Goal: Task Accomplishment & Management: Complete application form

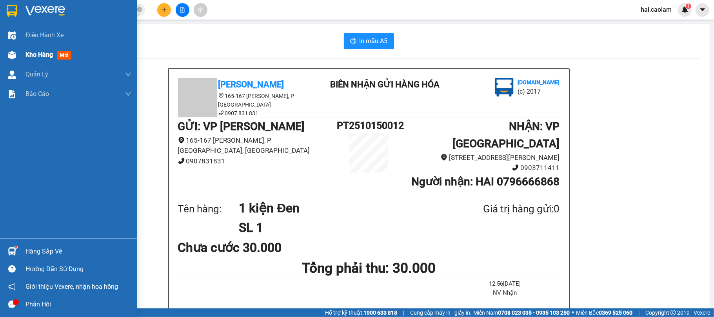
click at [39, 60] on div "Kho hàng mới" at bounding box center [49, 55] width 49 height 10
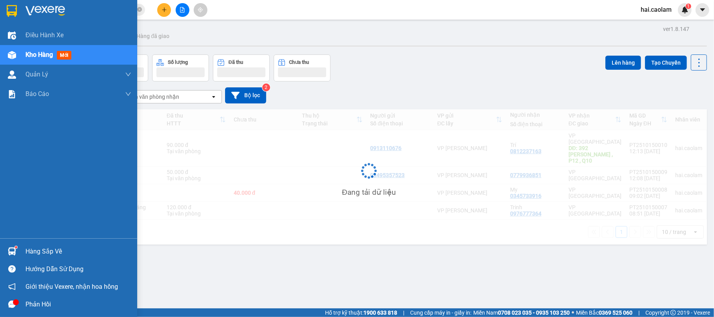
click at [39, 60] on div "Kho hàng mới" at bounding box center [49, 55] width 49 height 10
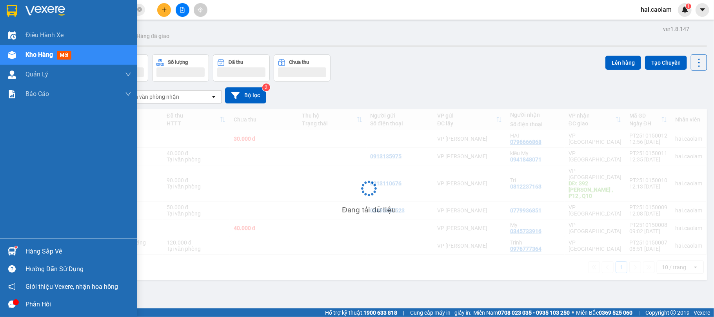
click at [39, 60] on div "Kho hàng mới" at bounding box center [49, 55] width 49 height 10
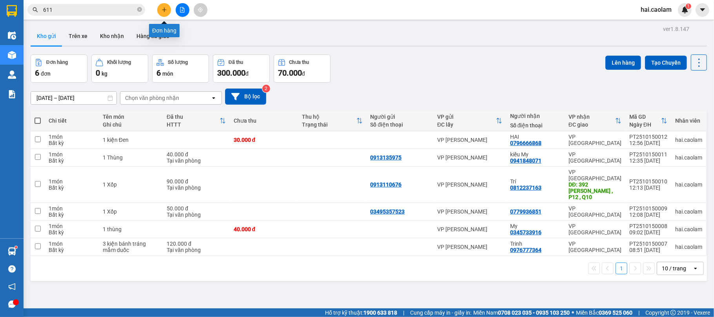
click at [165, 12] on icon "plus" at bounding box center [164, 9] width 5 height 5
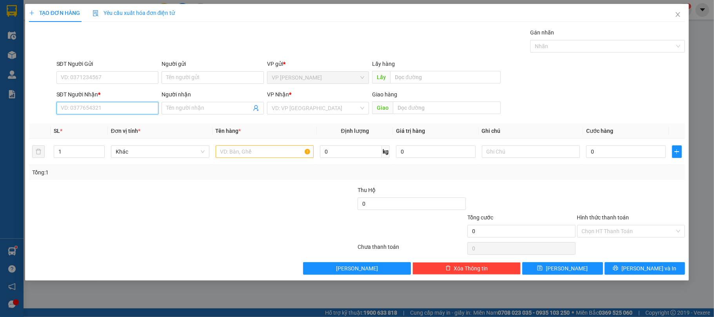
click at [123, 110] on input "SĐT Người Nhận *" at bounding box center [107, 108] width 102 height 13
type input "0784281016"
click at [196, 113] on span at bounding box center [213, 108] width 102 height 13
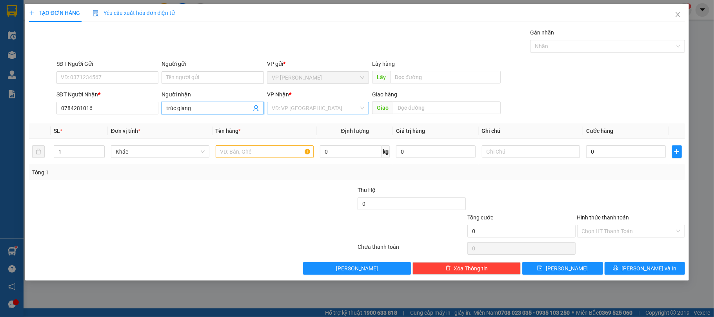
type input "trúc giang"
click at [291, 110] on input "search" at bounding box center [315, 108] width 87 height 12
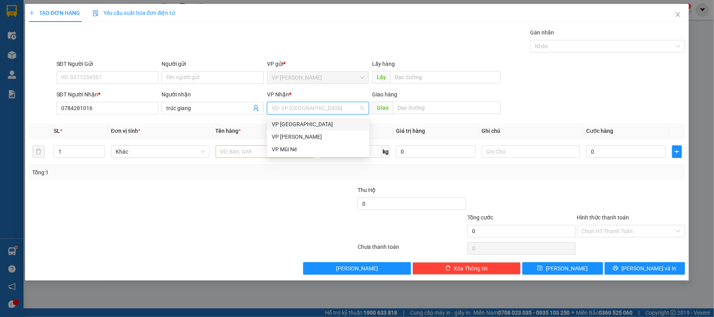
click at [288, 124] on div "VP [GEOGRAPHIC_DATA]" at bounding box center [318, 124] width 93 height 9
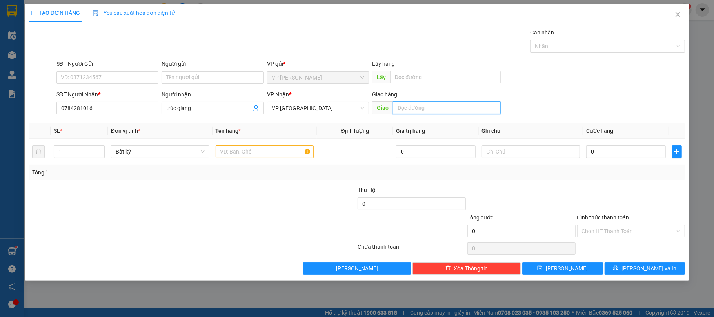
click at [416, 109] on input "text" at bounding box center [447, 108] width 108 height 13
type input "54/8 hồ ngọc lãm phường 16 quận 8"
click at [259, 150] on input "text" at bounding box center [265, 151] width 98 height 13
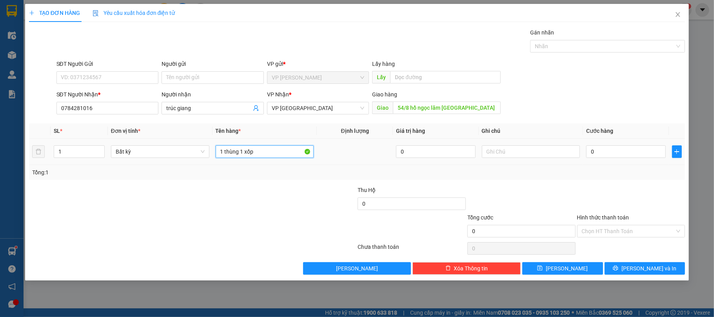
type input "1 thùng 1 xốp"
click at [611, 160] on td "0" at bounding box center [625, 152] width 85 height 26
click at [608, 153] on input "0" at bounding box center [625, 151] width 79 height 13
click at [444, 114] on input "54/8 hồ ngọc lãm phường 16 quận 8" at bounding box center [447, 108] width 108 height 13
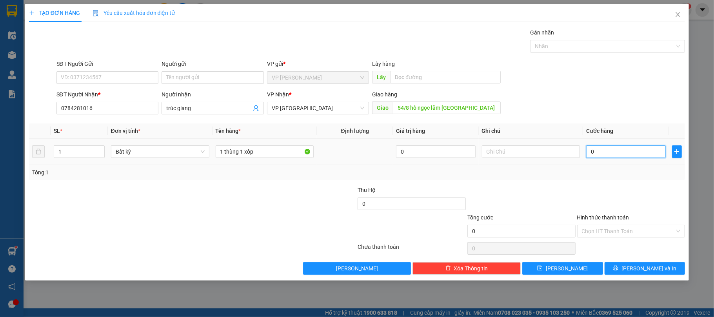
click at [609, 154] on input "0" at bounding box center [625, 151] width 79 height 13
type input "1"
type input "15"
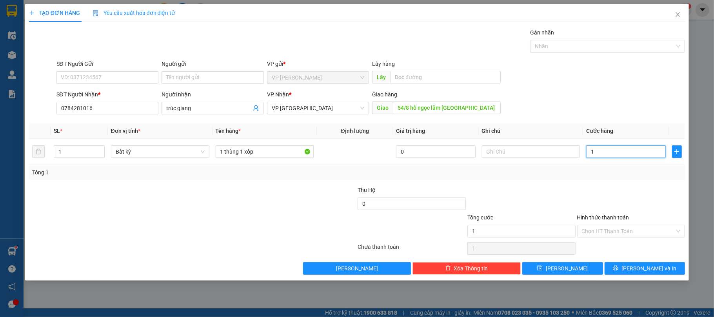
type input "15"
type input "150"
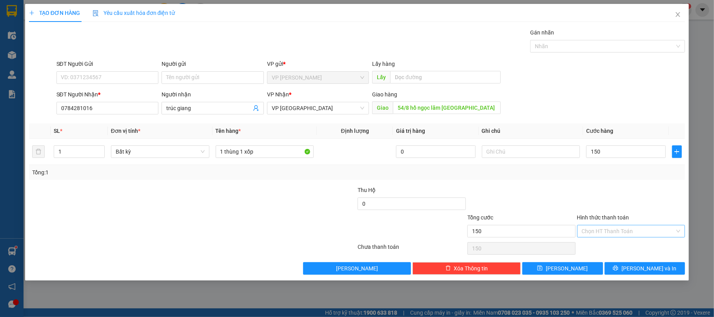
type input "150.000"
click at [634, 231] on input "Hình thức thanh toán" at bounding box center [628, 231] width 93 height 12
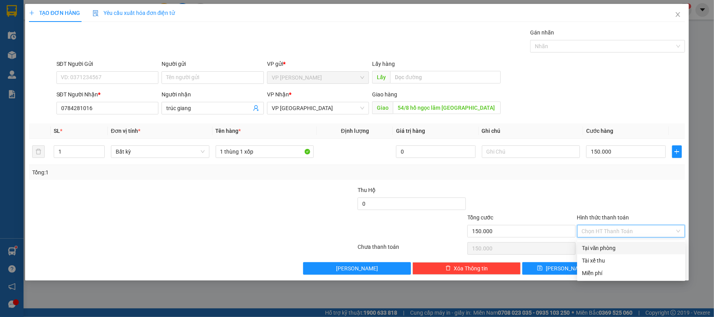
click at [610, 247] on div "Tại văn phòng" at bounding box center [631, 248] width 99 height 9
type input "0"
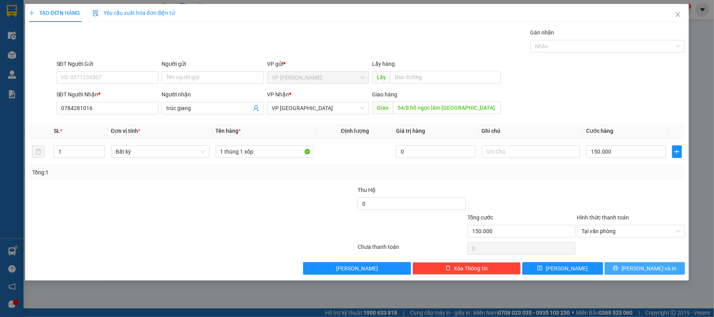
click at [645, 273] on span "[PERSON_NAME] và In" at bounding box center [648, 268] width 55 height 9
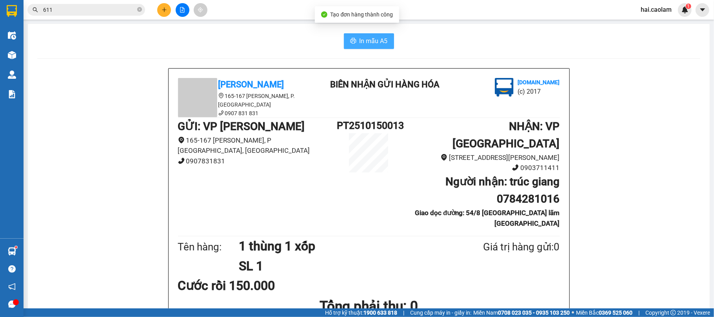
click at [372, 48] on button "In mẫu A5" at bounding box center [369, 41] width 50 height 16
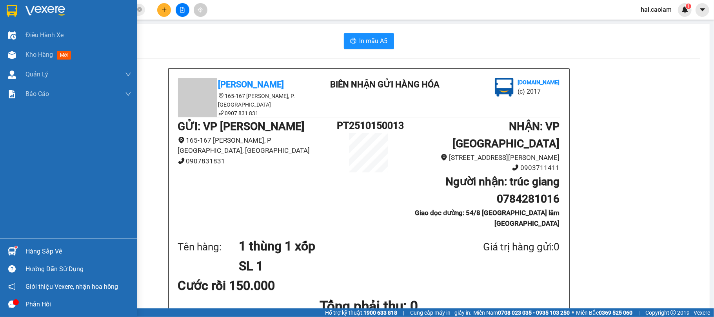
click at [53, 252] on div "Hàng sắp về" at bounding box center [78, 252] width 106 height 12
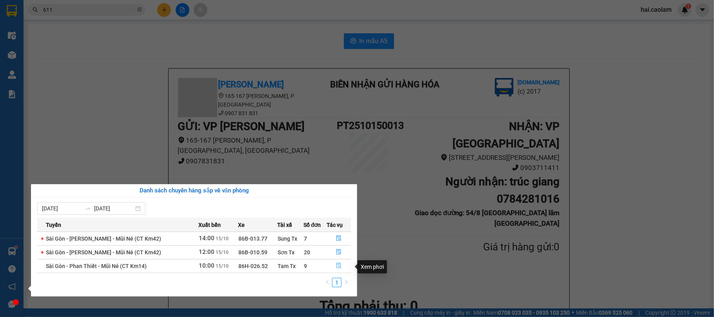
click at [336, 265] on icon "file-done" at bounding box center [338, 265] width 5 height 5
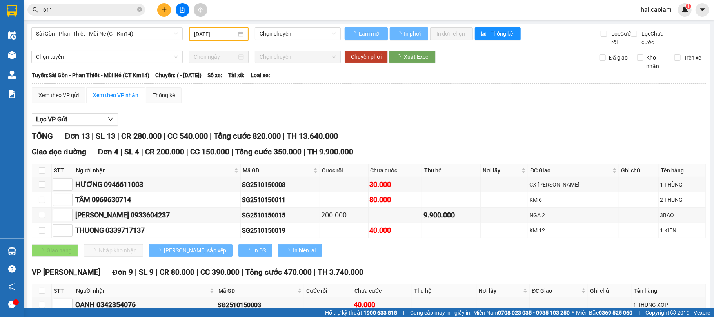
type input "[DATE]"
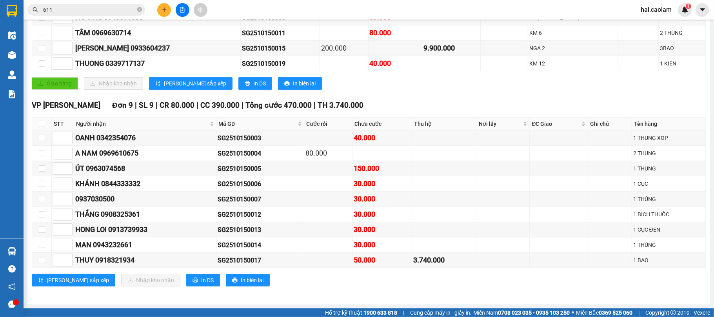
scroll to position [42, 0]
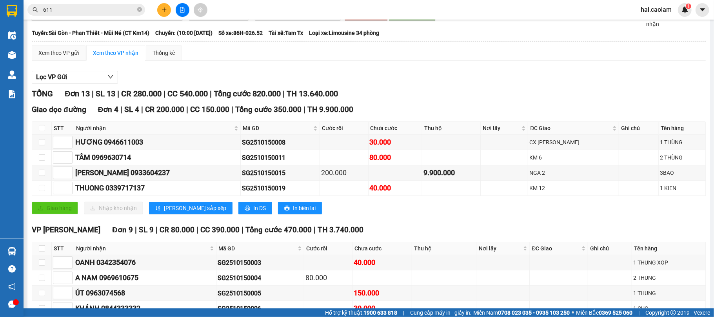
click at [179, 84] on div "Lọc VP Gửi" at bounding box center [369, 77] width 674 height 13
click at [508, 84] on div "Lọc VP Gửi" at bounding box center [369, 77] width 674 height 13
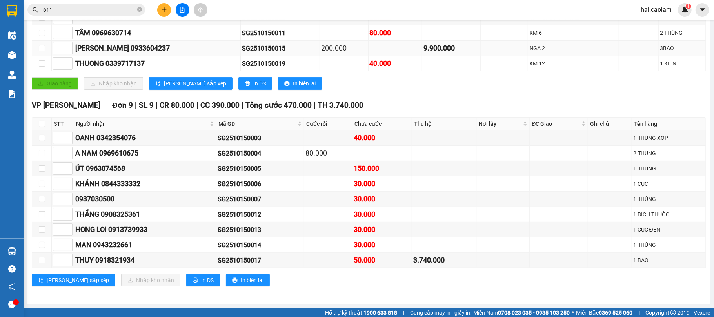
scroll to position [0, 0]
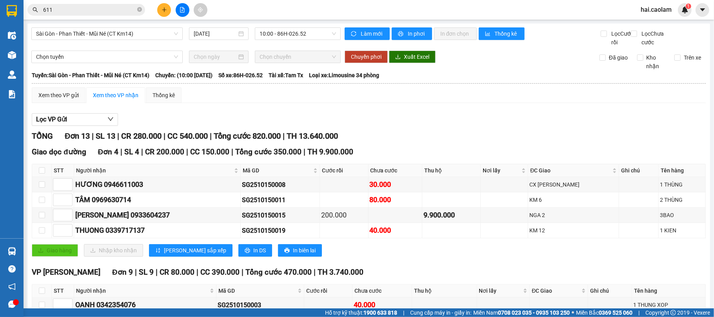
click at [220, 126] on div "Lọc VP Gửi" at bounding box center [369, 119] width 674 height 13
click at [137, 32] on span "Sài Gòn - Phan Thiết - Mũi Né (CT Km14)" at bounding box center [107, 34] width 142 height 12
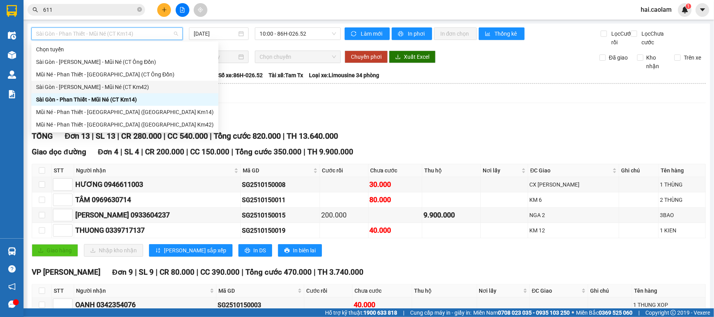
click at [118, 89] on div "Sài Gòn - [PERSON_NAME] - Mũi Né (CT Km42)" at bounding box center [125, 87] width 178 height 9
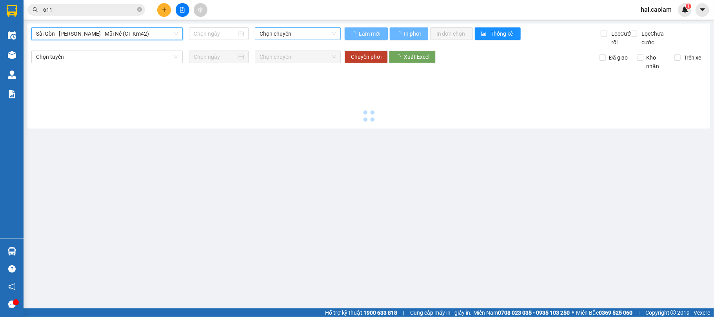
type input "[DATE]"
click at [269, 32] on span "Chọn chuyến" at bounding box center [298, 34] width 76 height 12
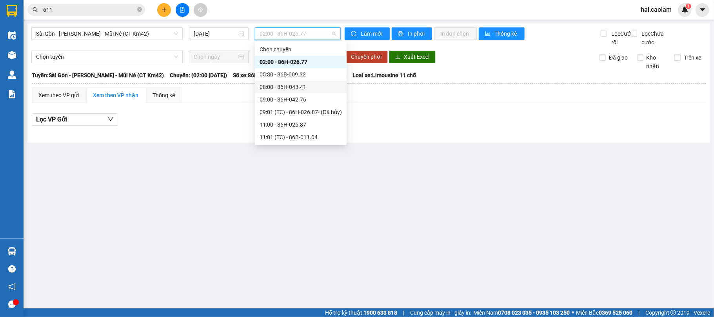
click at [280, 86] on div "08:00 - 86H-043.41" at bounding box center [301, 87] width 82 height 9
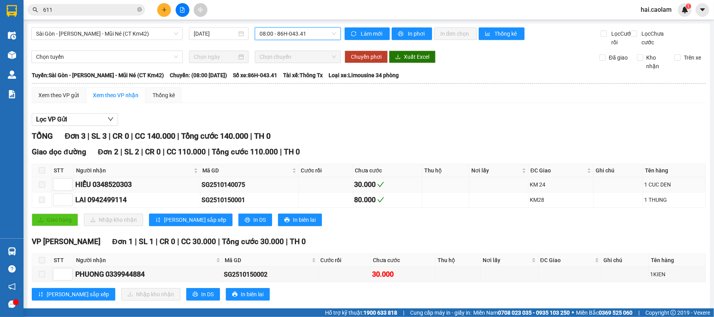
scroll to position [25, 0]
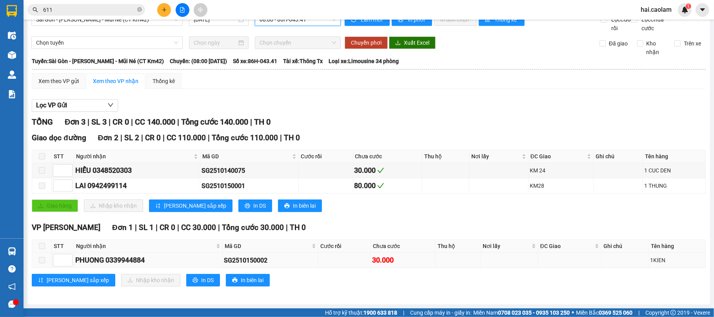
click at [43, 261] on span at bounding box center [42, 260] width 6 height 6
click at [114, 42] on span "Chọn tuyến" at bounding box center [107, 43] width 142 height 12
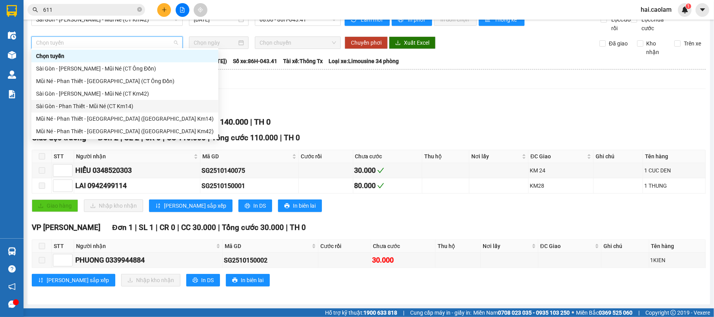
click at [88, 111] on div "Sài Gòn - Phan Thiết - Mũi Né (CT Km14)" at bounding box center [124, 106] width 187 height 13
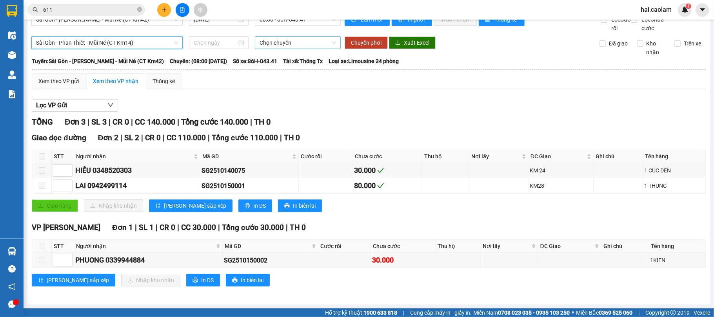
click at [275, 40] on span "Chọn chuyến" at bounding box center [298, 43] width 76 height 12
click at [222, 38] on input at bounding box center [215, 42] width 43 height 9
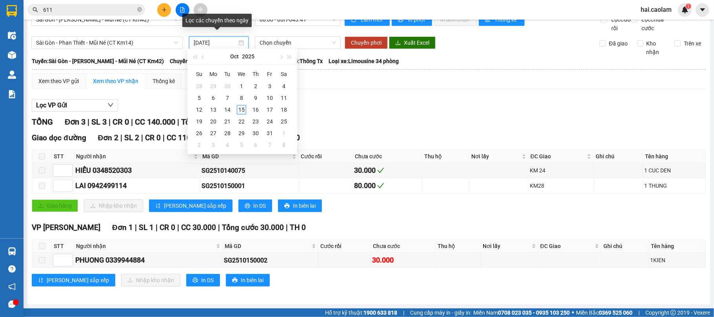
type input "[DATE]"
click at [243, 106] on div "15" at bounding box center [241, 109] width 9 height 9
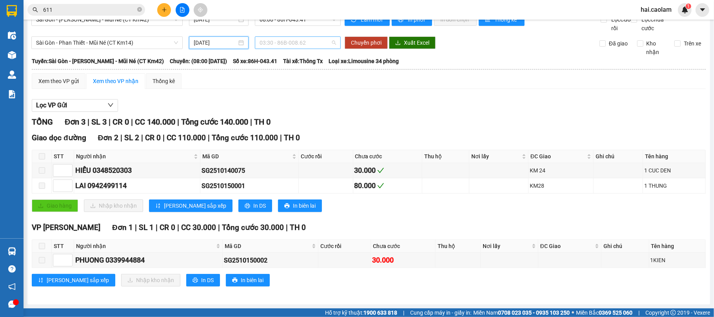
click at [285, 40] on span "03:30 - 86B-008.62" at bounding box center [298, 43] width 76 height 12
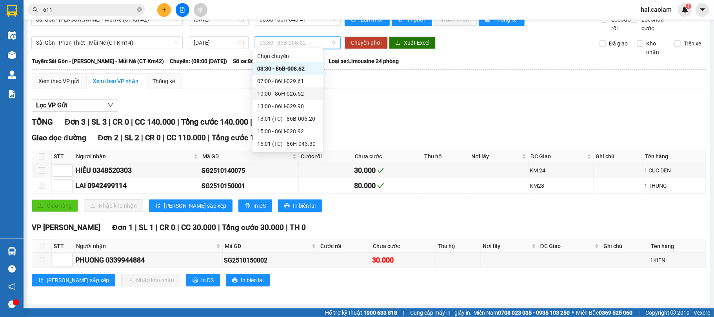
click at [280, 99] on div "10:00 - 86H-026.52" at bounding box center [288, 93] width 71 height 13
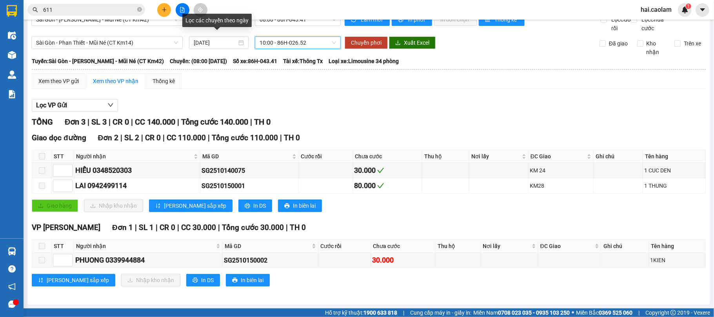
click at [356, 118] on div "TỔNG Đơn 3 | SL 3 | CR 0 | CC 140.000 | Tổng cước 140.000 | TH 0" at bounding box center [369, 122] width 674 height 12
click at [357, 118] on div "TỔNG Đơn 3 | SL 3 | CR 0 | CC 140.000 | Tổng cước 140.000 | TH 0" at bounding box center [369, 122] width 674 height 12
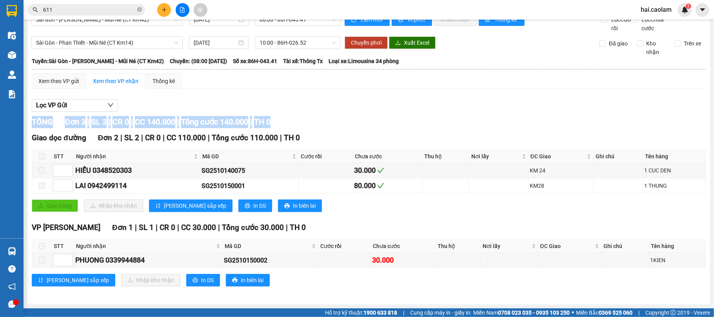
click at [357, 118] on div "TỔNG Đơn 3 | SL 3 | CR 0 | CC 140.000 | Tổng cước 140.000 | TH 0" at bounding box center [369, 122] width 674 height 12
click at [396, 114] on div "Lọc VP Gửi TỔNG Đơn 3 | SL 3 | CR 0 | CC 140.000 | Tổng cước 140.000 | TH 0 Gi…" at bounding box center [369, 195] width 674 height 201
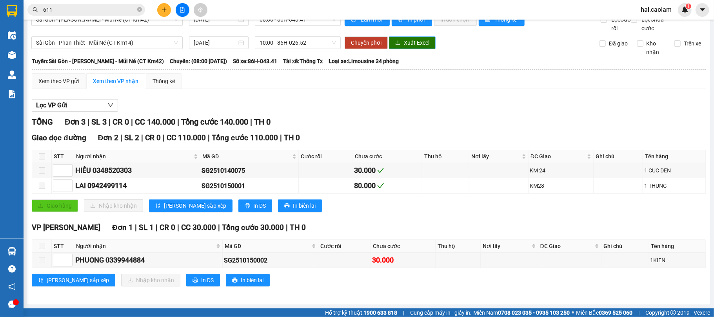
click at [411, 40] on span "Xuất Excel" at bounding box center [416, 42] width 25 height 9
click at [421, 122] on div "TỔNG Đơn 3 | SL 3 | CR 0 | CC 140.000 | Tổng cước 140.000 | TH 0" at bounding box center [369, 122] width 674 height 12
click at [420, 123] on div "TỔNG Đơn 3 | SL 3 | CR 0 | CC 140.000 | Tổng cước 140.000 | TH 0" at bounding box center [369, 122] width 674 height 12
click at [397, 128] on div "TỔNG Đơn 3 | SL 3 | CR 0 | CC 140.000 | Tổng cước 140.000 | TH 0 Giao dọc đường…" at bounding box center [369, 206] width 674 height 180
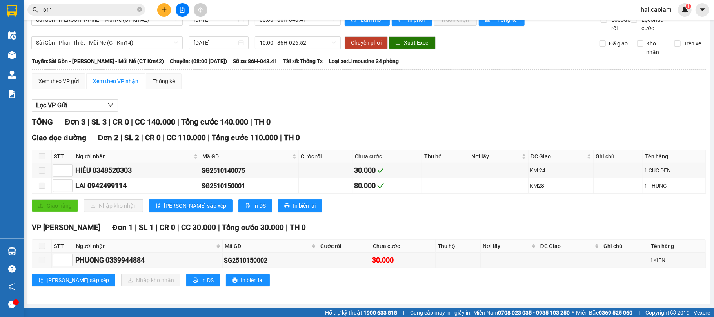
click at [311, 101] on div "Lọc VP Gửi" at bounding box center [369, 105] width 674 height 13
click at [286, 38] on span "10:00 - 86H-026.52" at bounding box center [298, 43] width 76 height 12
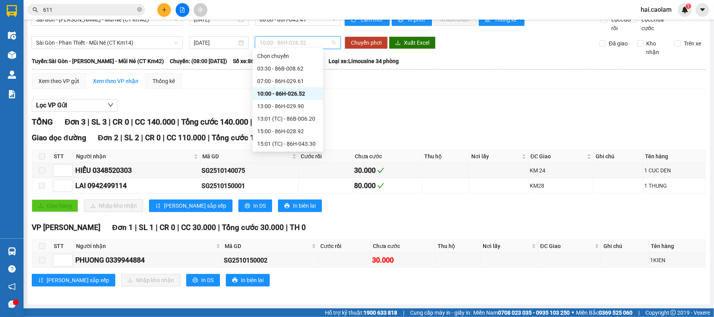
click at [283, 91] on div "10:00 - 86H-026.52" at bounding box center [287, 93] width 61 height 9
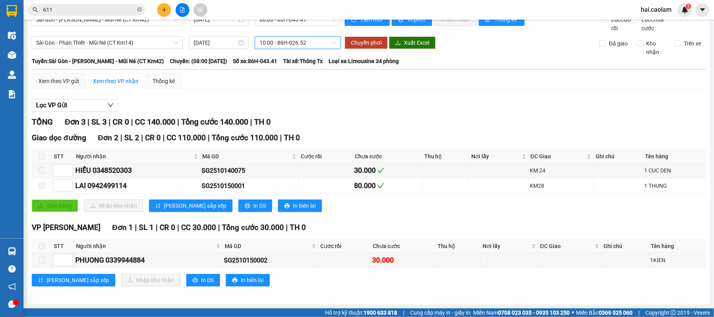
click at [358, 116] on div "TỔNG Đơn 3 | SL 3 | CR 0 | CC 140.000 | Tổng cước 140.000 | TH 0" at bounding box center [369, 122] width 674 height 12
click at [203, 40] on input "[DATE]" at bounding box center [215, 42] width 43 height 9
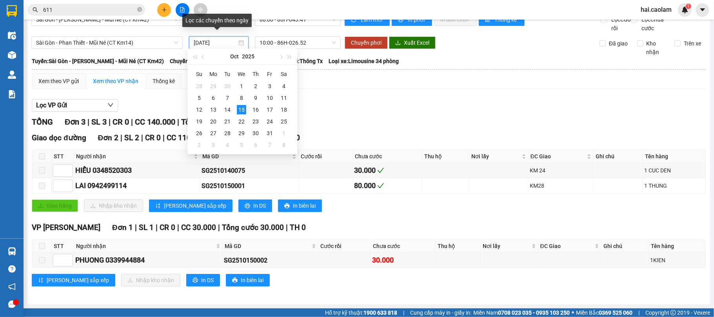
type input "[DATE]"
click at [238, 109] on div "15" at bounding box center [241, 109] width 9 height 9
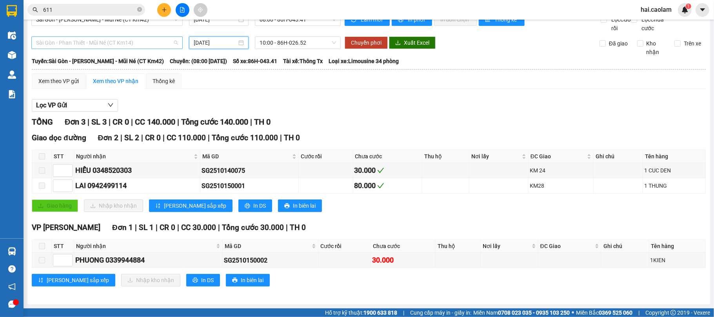
click at [123, 41] on span "Sài Gòn - Phan Thiết - Mũi Né (CT Km14)" at bounding box center [107, 43] width 142 height 12
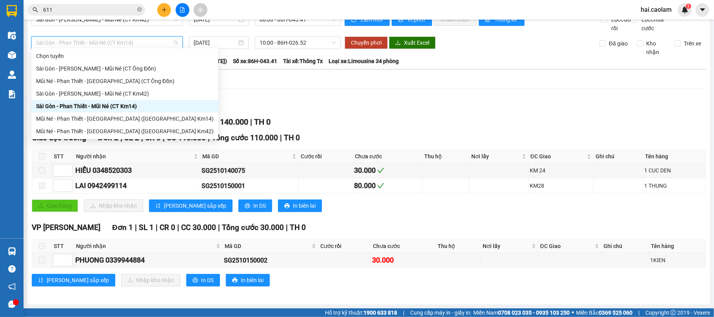
click at [118, 101] on div "Sài Gòn - Phan Thiết - Mũi Né (CT Km14)" at bounding box center [124, 106] width 187 height 13
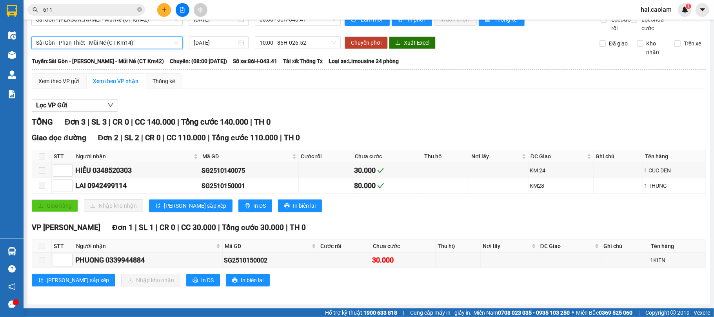
click at [138, 37] on span "Sài Gòn - Phan Thiết - Mũi Né (CT Km14)" at bounding box center [107, 43] width 142 height 12
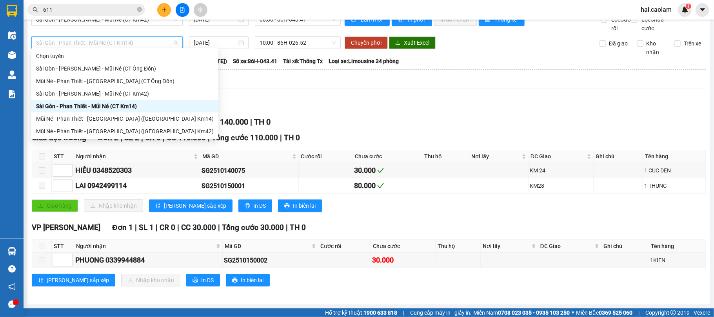
click at [137, 41] on span "Sài Gòn - Phan Thiết - Mũi Né (CT Km14)" at bounding box center [107, 43] width 142 height 12
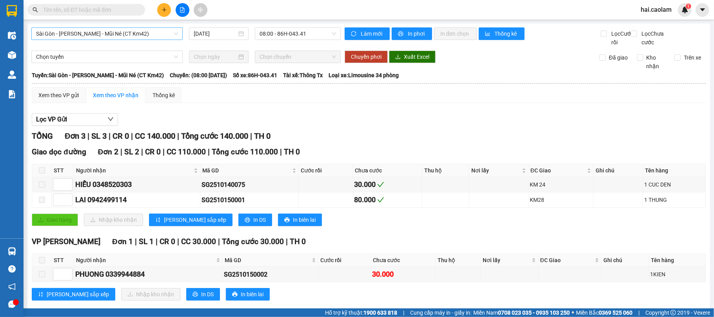
click at [131, 30] on span "Sài Gòn - [PERSON_NAME] - Mũi Né (CT Km42)" at bounding box center [107, 34] width 142 height 12
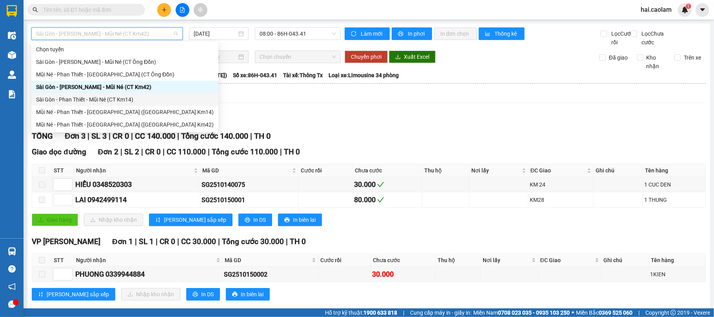
click at [123, 100] on div "Sài Gòn - Phan Thiết - Mũi Né (CT Km14)" at bounding box center [125, 99] width 178 height 9
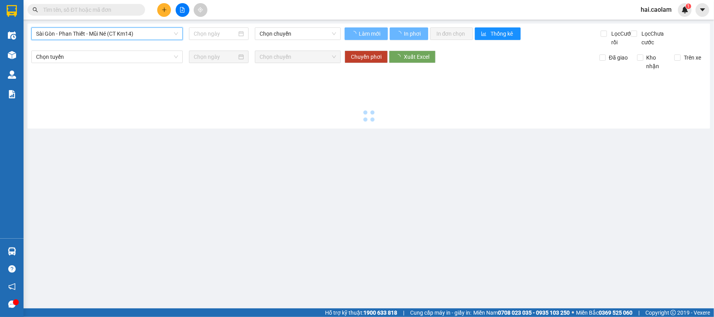
type input "[DATE]"
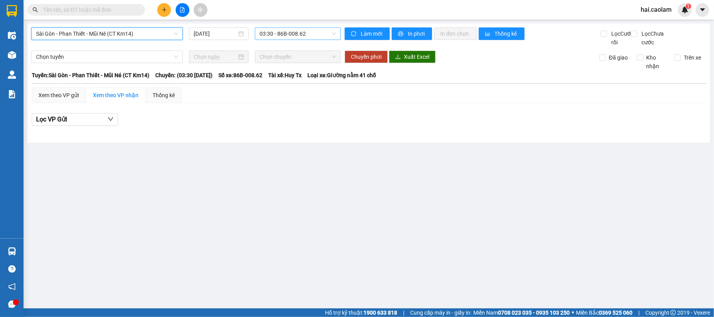
click at [282, 35] on span "03:30 - 86B-008.62" at bounding box center [298, 34] width 76 height 12
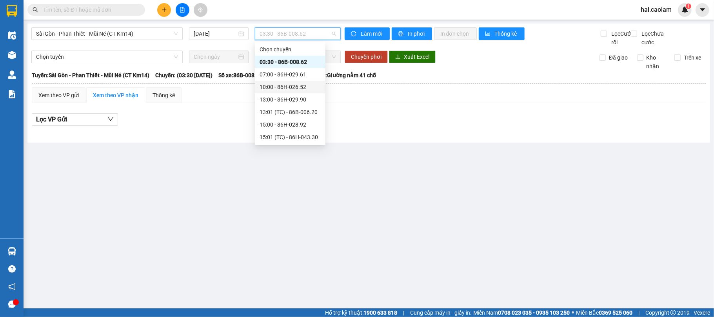
click at [280, 89] on div "10:00 - 86H-026.52" at bounding box center [290, 87] width 61 height 9
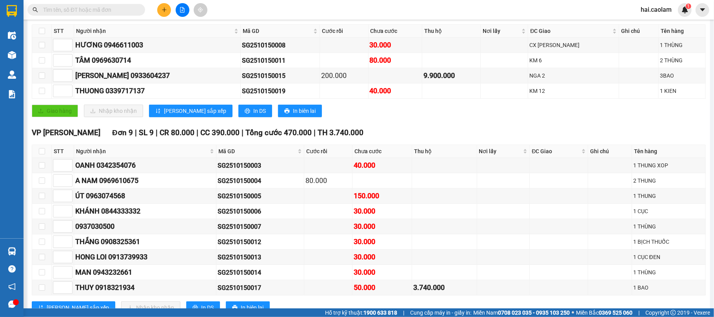
scroll to position [69, 0]
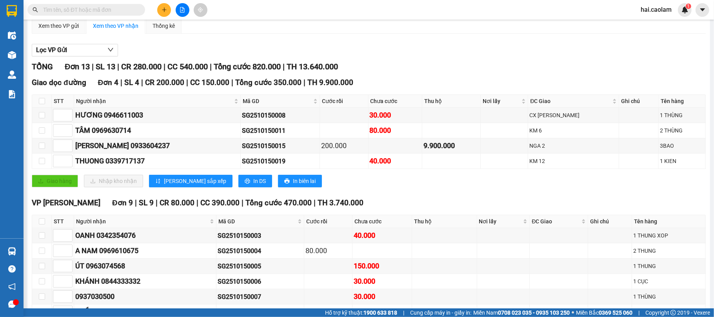
click at [116, 10] on input "text" at bounding box center [89, 9] width 93 height 9
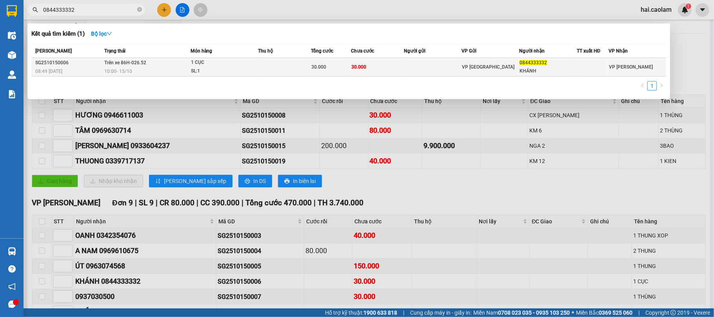
type input "0844333332"
click at [394, 68] on td "30.000" at bounding box center [377, 67] width 53 height 18
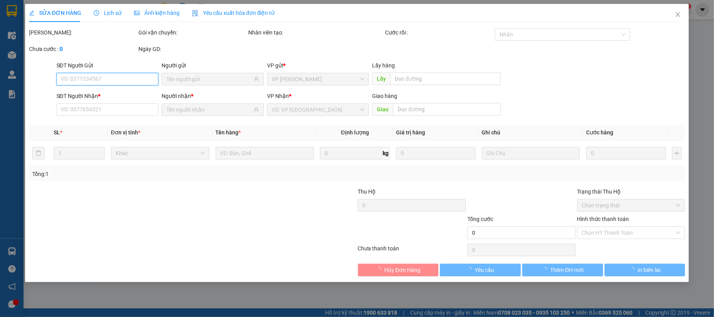
type input "0844333332"
type input "KHÁNH"
type input "30.000"
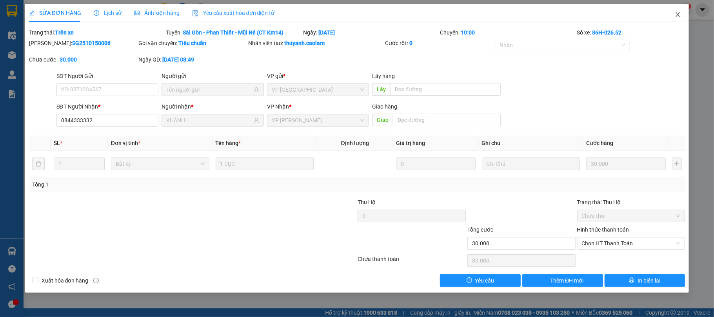
click at [680, 11] on span "Close" at bounding box center [678, 15] width 22 height 22
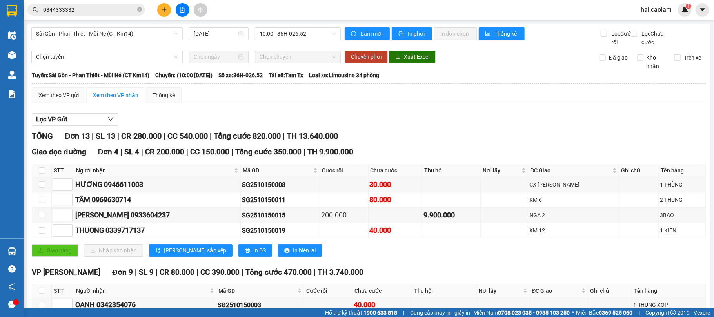
scroll to position [182, 0]
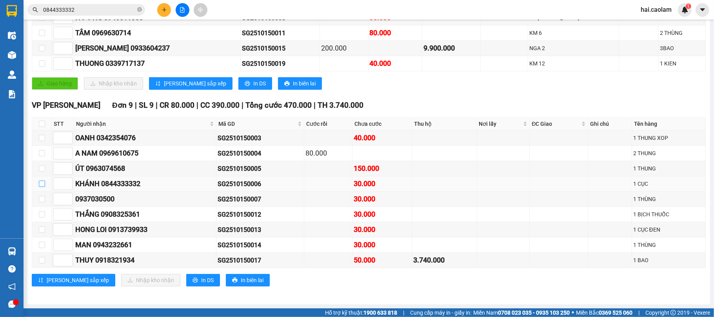
click at [41, 181] on input "checkbox" at bounding box center [42, 184] width 6 height 6
checkbox input "true"
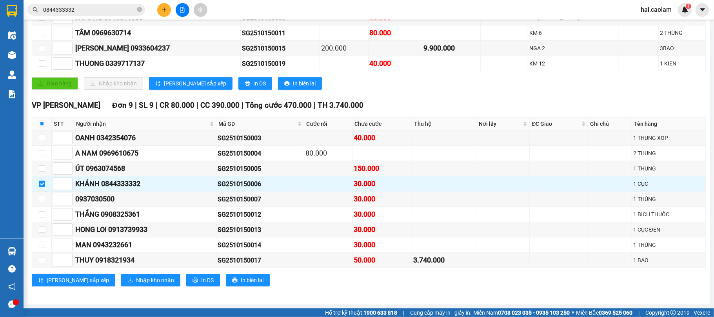
click at [85, 7] on input "0844333332" at bounding box center [89, 9] width 93 height 9
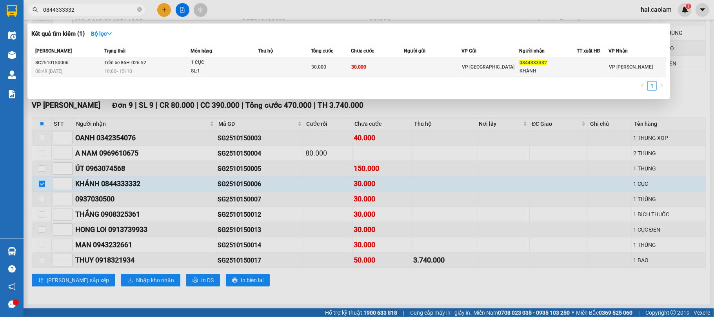
click at [461, 64] on td at bounding box center [433, 67] width 58 height 18
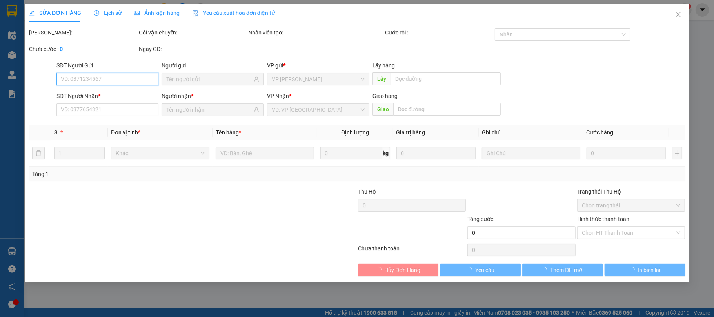
type input "0844333332"
type input "KHÁNH"
type input "30.000"
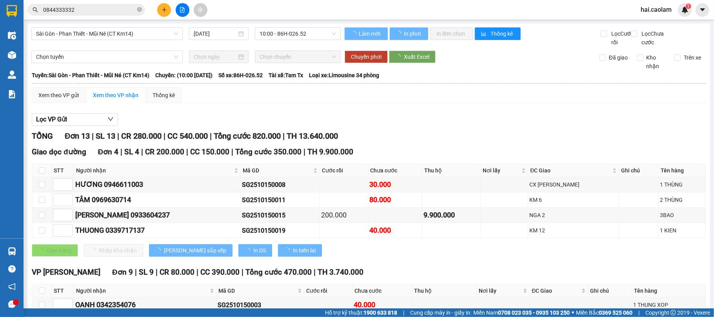
click at [80, 13] on input "0844333332" at bounding box center [89, 9] width 93 height 9
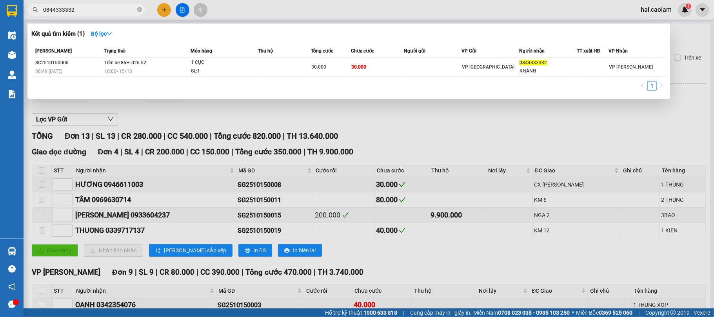
click at [80, 13] on input "0844333332" at bounding box center [89, 9] width 93 height 9
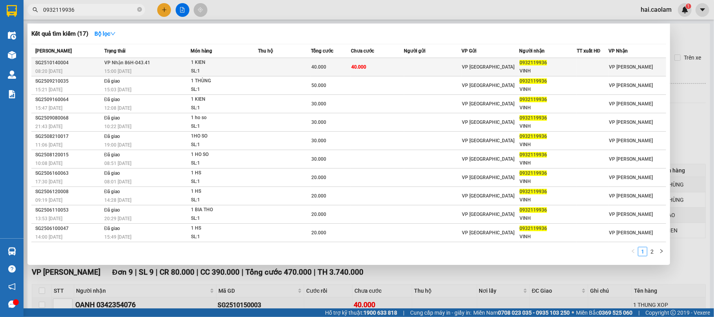
type input "0932119936"
click at [471, 66] on span "VP [GEOGRAPHIC_DATA]" at bounding box center [488, 66] width 53 height 5
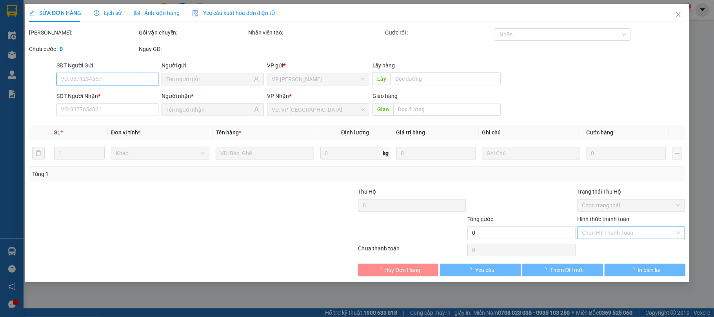
type input "0932119936"
type input "VINH"
type input "40.000"
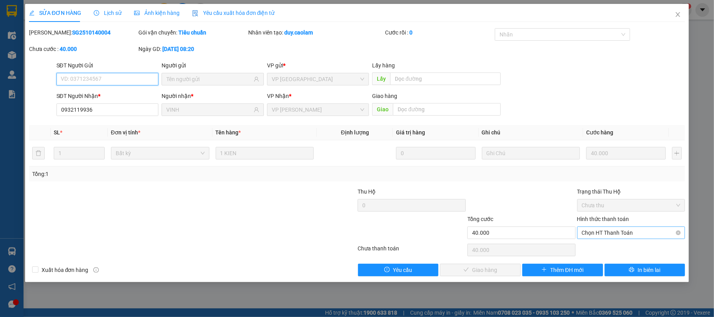
click at [600, 231] on span "Chọn HT Thanh Toán" at bounding box center [631, 233] width 99 height 12
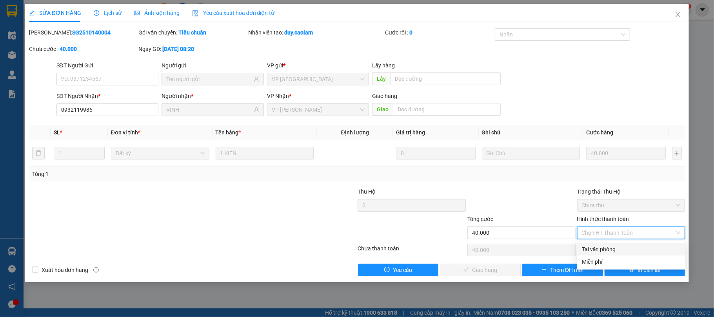
click at [608, 248] on div "Tại văn phòng" at bounding box center [631, 249] width 99 height 9
type input "0"
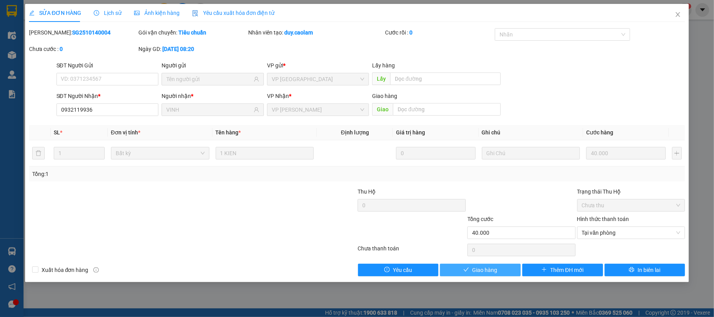
click at [488, 274] on span "Giao hàng" at bounding box center [484, 270] width 25 height 9
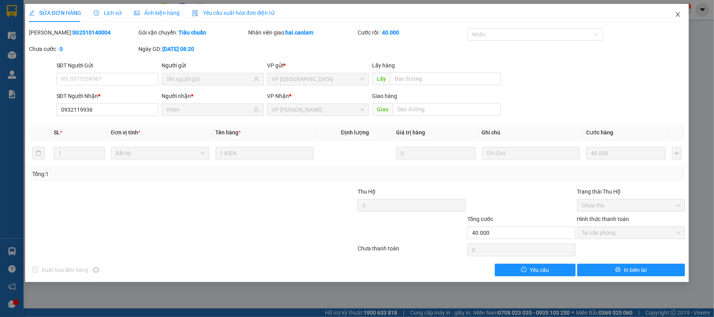
click at [686, 13] on span "Close" at bounding box center [678, 15] width 22 height 22
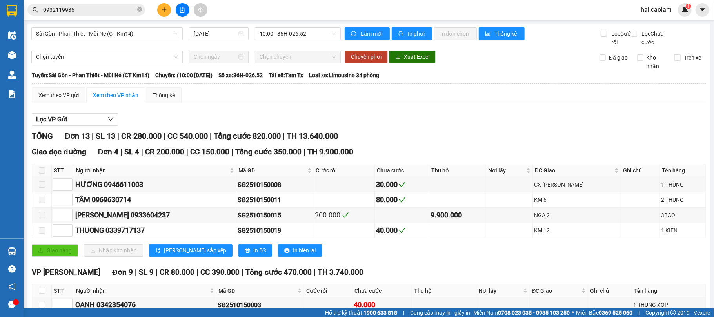
drag, startPoint x: 510, startPoint y: 135, endPoint x: 496, endPoint y: 125, distance: 17.2
click at [505, 126] on div "Lọc VP Gửi" at bounding box center [369, 119] width 674 height 13
click at [493, 126] on div "Lọc VP Gửi" at bounding box center [369, 119] width 674 height 13
click at [160, 7] on button at bounding box center [164, 10] width 14 height 14
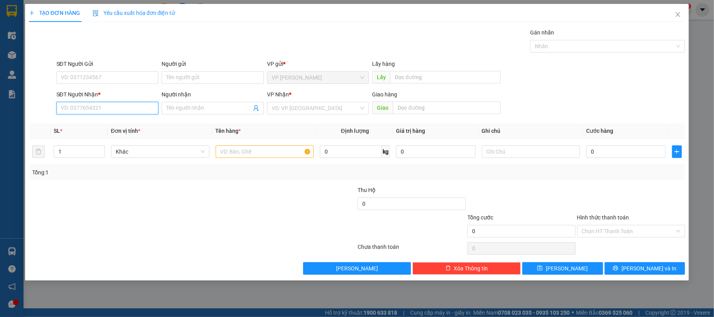
drag, startPoint x: 110, startPoint y: 111, endPoint x: 543, endPoint y: 84, distance: 434.2
click at [109, 111] on input "SĐT Người Nhận *" at bounding box center [107, 108] width 102 height 13
type input "0765406252"
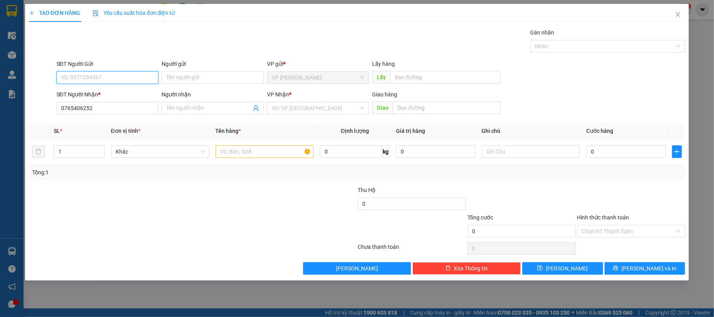
click at [113, 78] on input "SĐT Người Gửi" at bounding box center [107, 77] width 102 height 13
click at [96, 96] on div "0909827882" at bounding box center [107, 93] width 93 height 9
type input "0909827882"
click at [125, 176] on div "Tổng: 1" at bounding box center [154, 172] width 244 height 9
click at [597, 151] on input "0" at bounding box center [625, 151] width 79 height 13
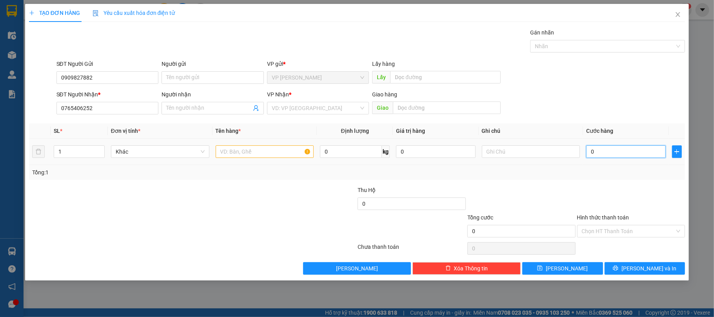
type input "3"
type input "30"
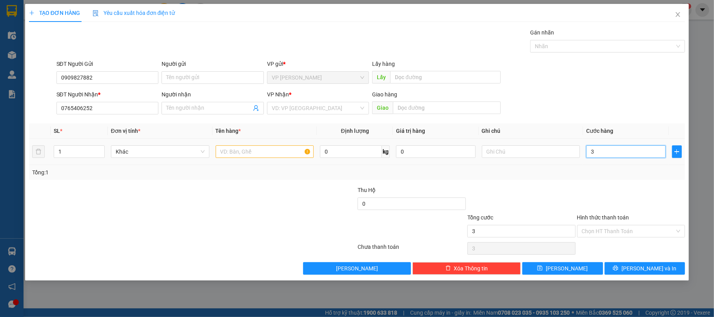
type input "30"
click at [309, 112] on input "search" at bounding box center [315, 108] width 87 height 12
type input "30.000"
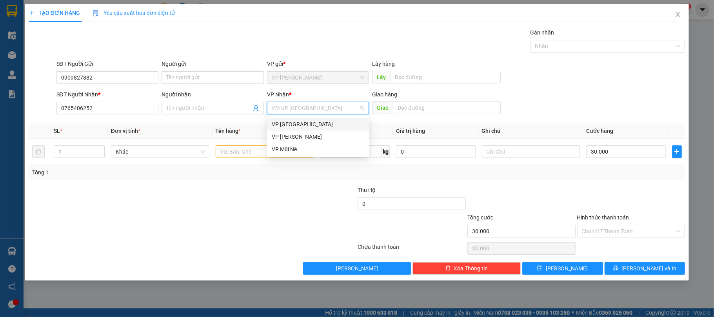
click at [299, 126] on div "VP [GEOGRAPHIC_DATA]" at bounding box center [318, 124] width 93 height 9
click at [236, 148] on input "text" at bounding box center [265, 151] width 98 height 13
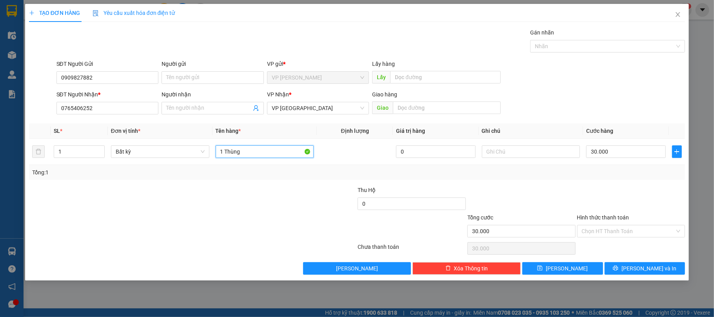
type input "1 Thùng"
click at [482, 187] on div at bounding box center [522, 199] width 110 height 27
click at [604, 237] on input "Hình thức thanh toán" at bounding box center [628, 231] width 93 height 12
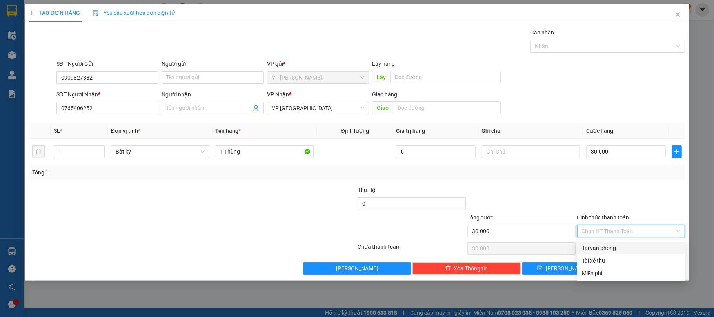
click at [604, 250] on div "Tại văn phòng" at bounding box center [631, 248] width 99 height 9
type input "0"
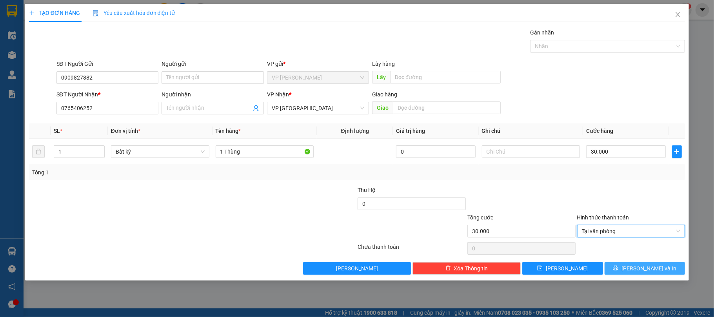
click at [618, 270] on icon "printer" at bounding box center [615, 268] width 5 height 5
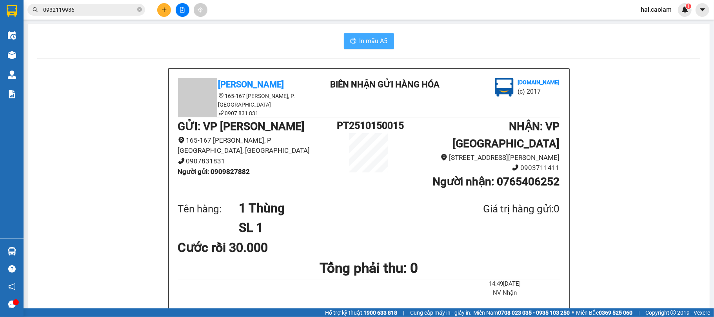
click at [377, 42] on span "In mẫu A5" at bounding box center [374, 41] width 28 height 10
click at [95, 12] on input "0932119936" at bounding box center [89, 9] width 93 height 9
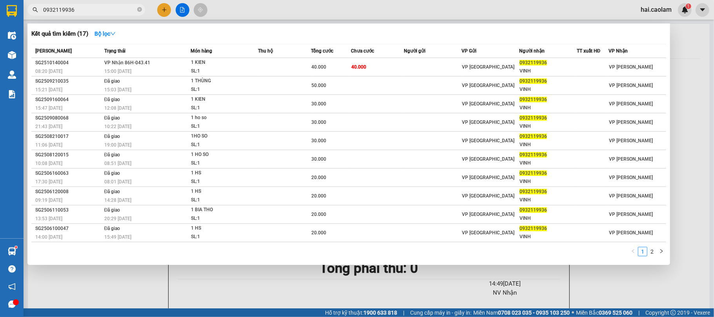
click at [95, 12] on input "0932119936" at bounding box center [89, 9] width 93 height 9
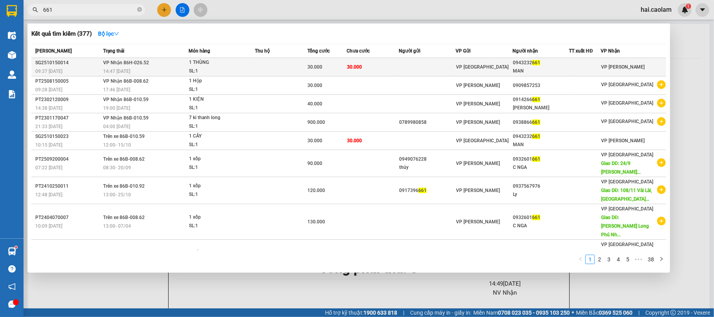
type input "661"
click at [454, 60] on td at bounding box center [427, 67] width 57 height 18
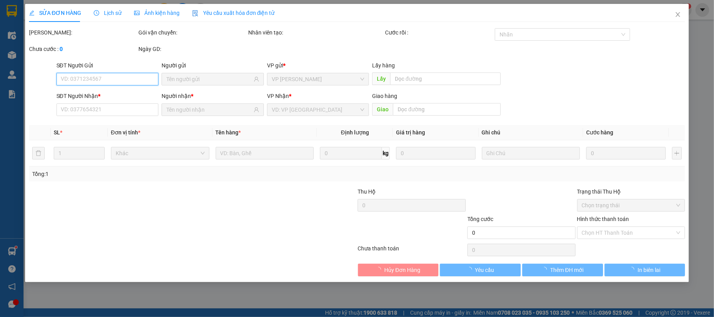
type input "0943232661"
type input "MAN"
type input "30.000"
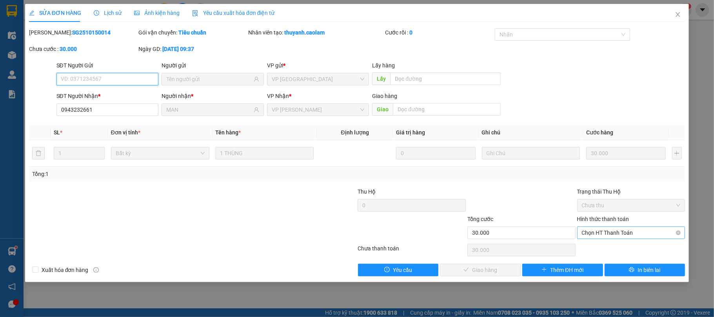
click at [610, 232] on span "Chọn HT Thanh Toán" at bounding box center [631, 233] width 99 height 12
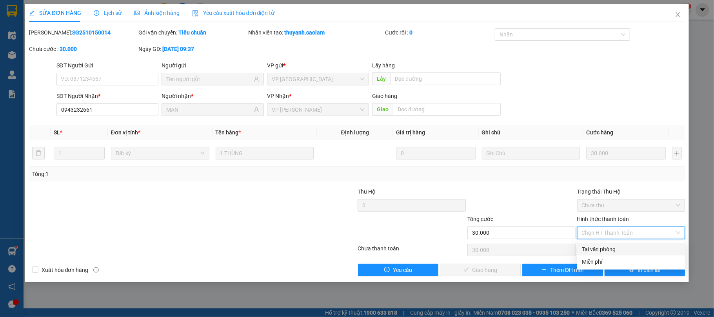
drag, startPoint x: 600, startPoint y: 248, endPoint x: 578, endPoint y: 255, distance: 23.3
click at [600, 248] on div "Tại văn phòng" at bounding box center [631, 249] width 99 height 9
type input "0"
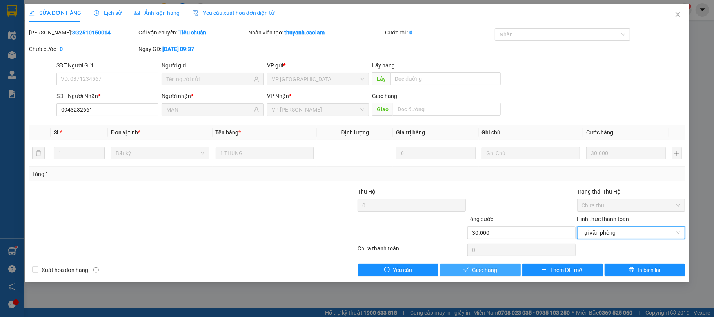
click at [501, 270] on button "Giao hàng" at bounding box center [480, 270] width 81 height 13
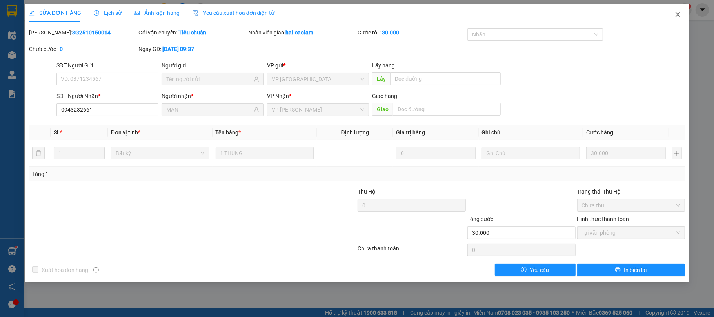
click at [678, 15] on icon "close" at bounding box center [678, 14] width 4 height 5
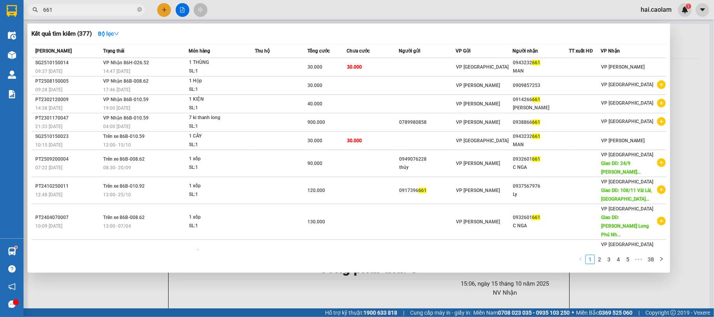
click at [83, 7] on input "661" at bounding box center [89, 9] width 93 height 9
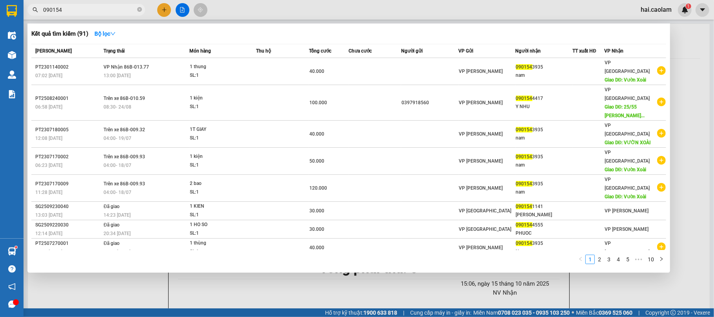
click at [111, 8] on input "090154" at bounding box center [89, 9] width 93 height 9
type input "090154"
click at [703, 135] on div at bounding box center [357, 158] width 714 height 317
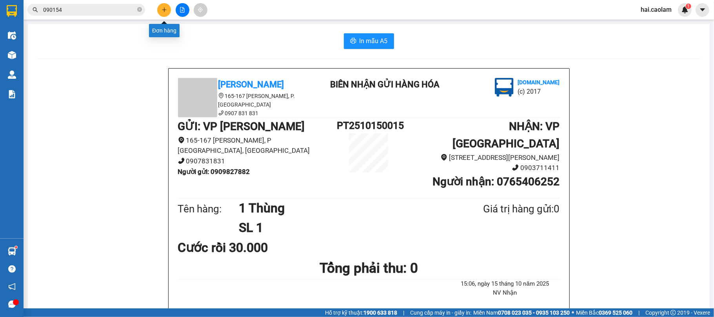
click at [163, 8] on icon "plus" at bounding box center [164, 9] width 5 height 5
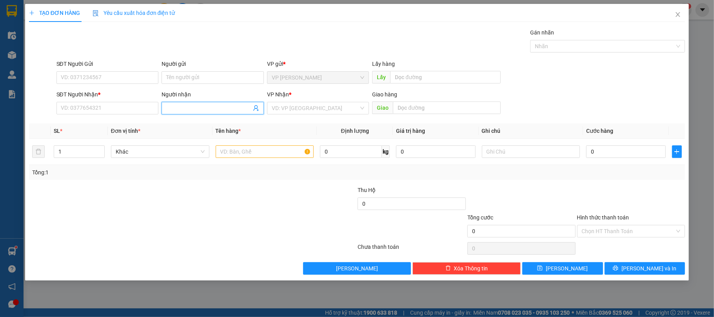
click at [189, 109] on input "Người nhận" at bounding box center [208, 108] width 85 height 9
type input "thu lê"
click at [189, 120] on div "Thu Lê - 0394148461" at bounding box center [213, 124] width 102 height 13
type input "0394148461"
type input "[PERSON_NAME]"
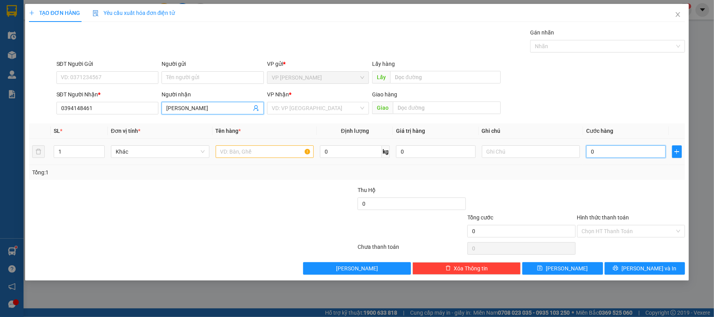
click at [600, 156] on input "0" at bounding box center [625, 151] width 79 height 13
type input "5"
type input "50"
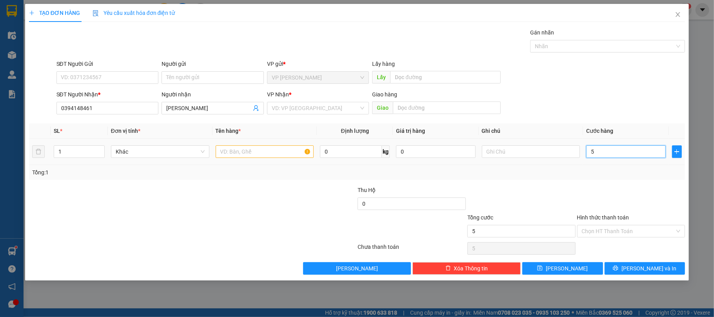
type input "50"
click at [287, 109] on input "search" at bounding box center [315, 108] width 87 height 12
type input "50.000"
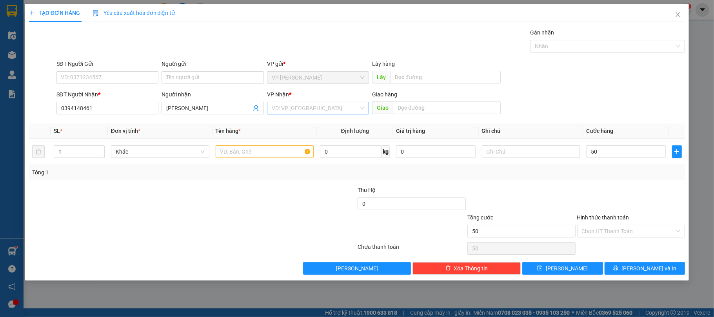
type input "50.000"
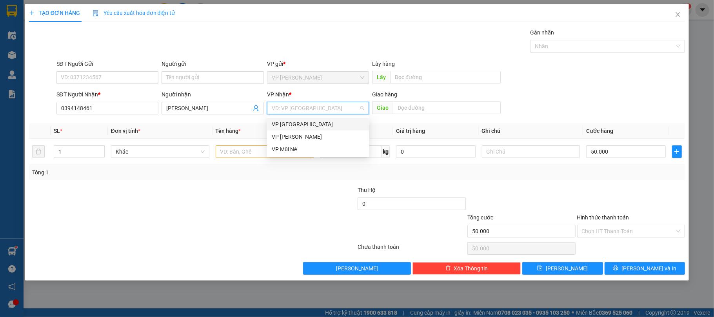
click at [289, 124] on div "VP [GEOGRAPHIC_DATA]" at bounding box center [318, 124] width 93 height 9
click at [236, 152] on input "text" at bounding box center [265, 151] width 98 height 13
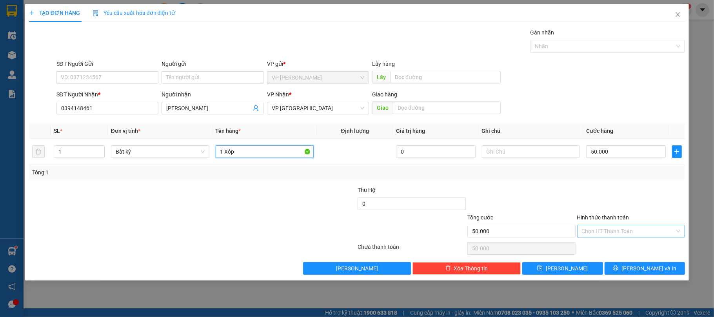
type input "1 Xốp"
click at [603, 236] on input "Hình thức thanh toán" at bounding box center [628, 231] width 93 height 12
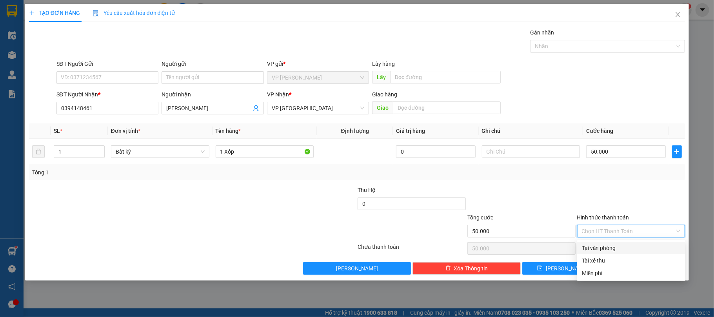
drag, startPoint x: 600, startPoint y: 246, endPoint x: 612, endPoint y: 283, distance: 38.8
click at [600, 247] on div "Tại văn phòng" at bounding box center [631, 248] width 99 height 9
type input "0"
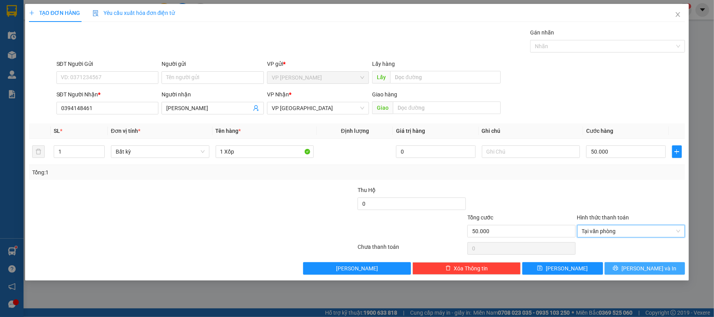
click at [627, 267] on button "[PERSON_NAME] và In" at bounding box center [645, 268] width 81 height 13
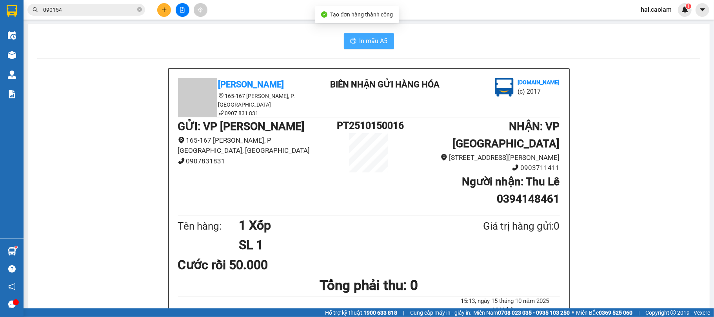
click at [382, 36] on span "In mẫu A5" at bounding box center [374, 41] width 28 height 10
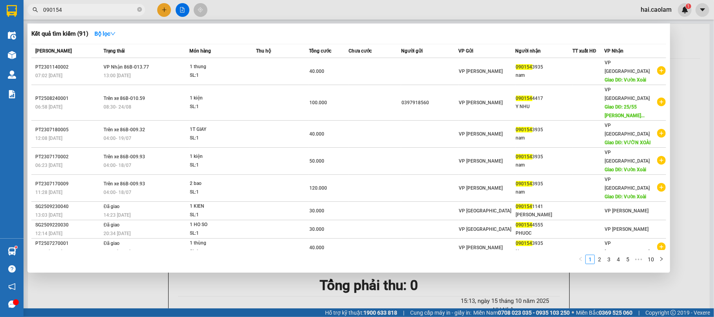
click at [128, 11] on input "090154" at bounding box center [89, 9] width 93 height 9
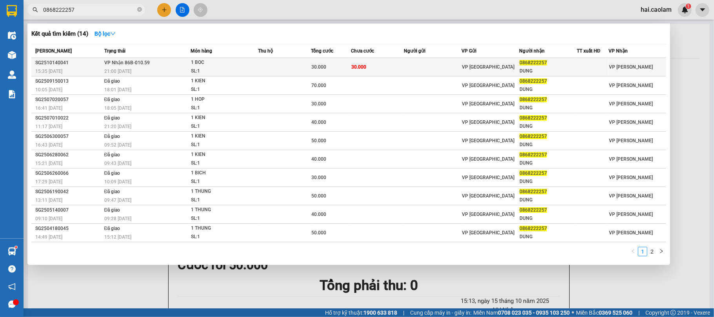
type input "0868222257"
click at [358, 68] on span "30.000" at bounding box center [358, 66] width 15 height 5
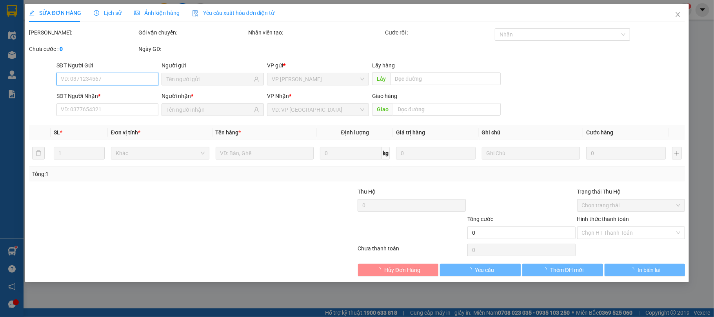
type input "0868222257"
type input "DUNG"
type input "30.000"
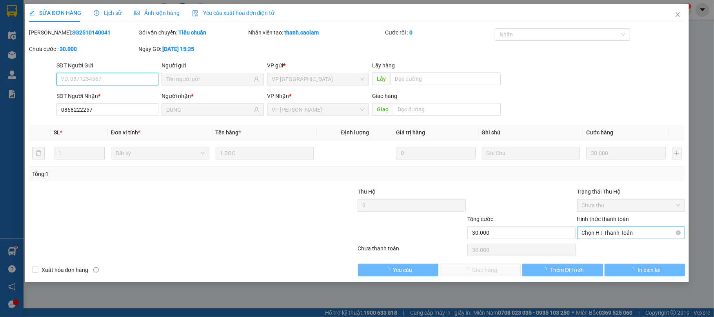
click at [613, 235] on span "Chọn HT Thanh Toán" at bounding box center [631, 233] width 99 height 12
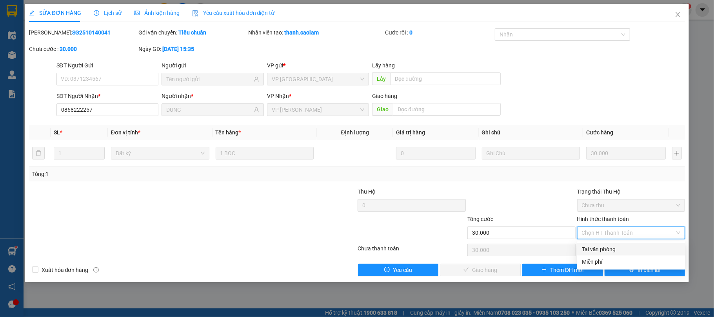
drag, startPoint x: 609, startPoint y: 245, endPoint x: 530, endPoint y: 256, distance: 79.2
click at [607, 247] on div "Tại văn phòng" at bounding box center [631, 249] width 99 height 9
type input "0"
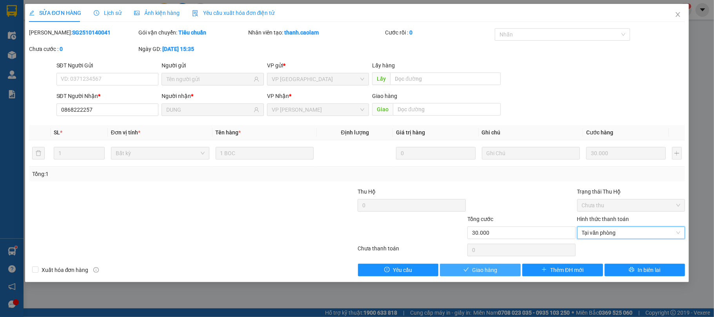
click at [495, 274] on span "Giao hàng" at bounding box center [484, 270] width 25 height 9
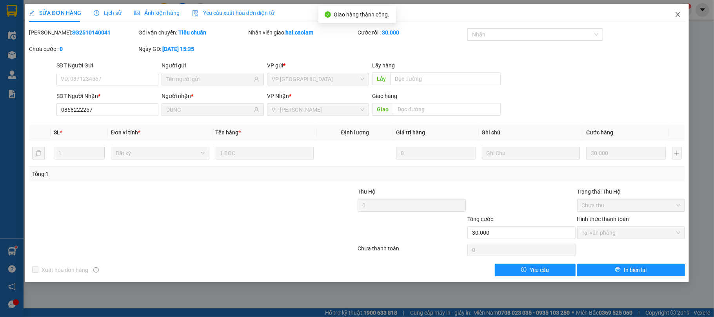
click at [679, 15] on icon "close" at bounding box center [678, 14] width 6 height 6
